Goal: Find specific page/section: Find specific page/section

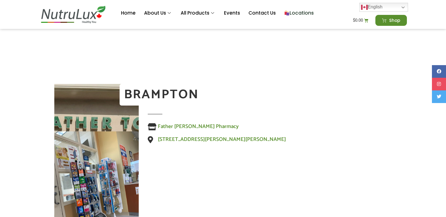
scroll to position [582, 0]
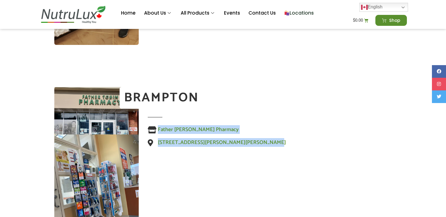
drag, startPoint x: 267, startPoint y: 141, endPoint x: 158, endPoint y: 127, distance: 109.6
click at [158, 127] on ul "Father Tobin Pharmacy 105 Father Tobin Rd, Brampton, ON L6R 0W9" at bounding box center [270, 136] width 244 height 21
copy ul "Father Tobin Pharmacy 105 Father Tobin Rd, Brampton, ON L6R 0W9"
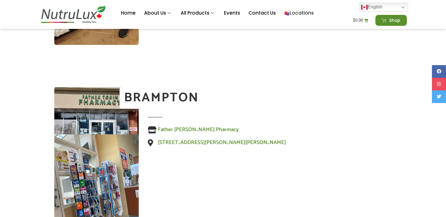
click at [247, 119] on div at bounding box center [270, 117] width 244 height 9
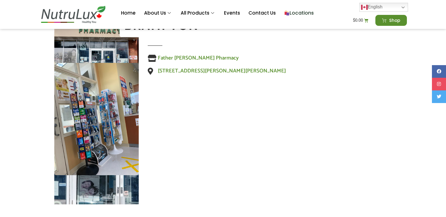
scroll to position [656, 0]
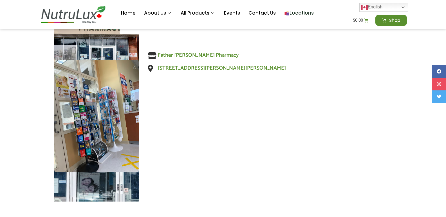
click at [82, 186] on div at bounding box center [96, 107] width 84 height 189
click at [85, 136] on img at bounding box center [96, 116] width 84 height 113
click at [84, 50] on img at bounding box center [96, 37] width 84 height 48
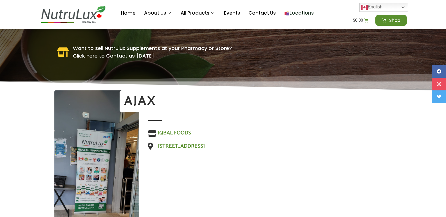
scroll to position [0, 0]
